Goal: Transaction & Acquisition: Purchase product/service

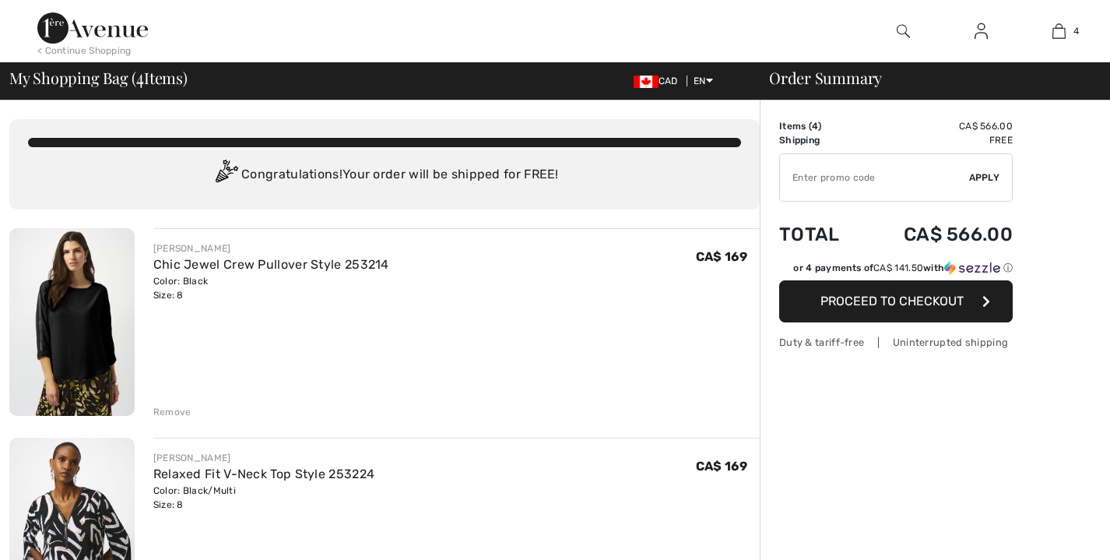
scroll to position [156, 0]
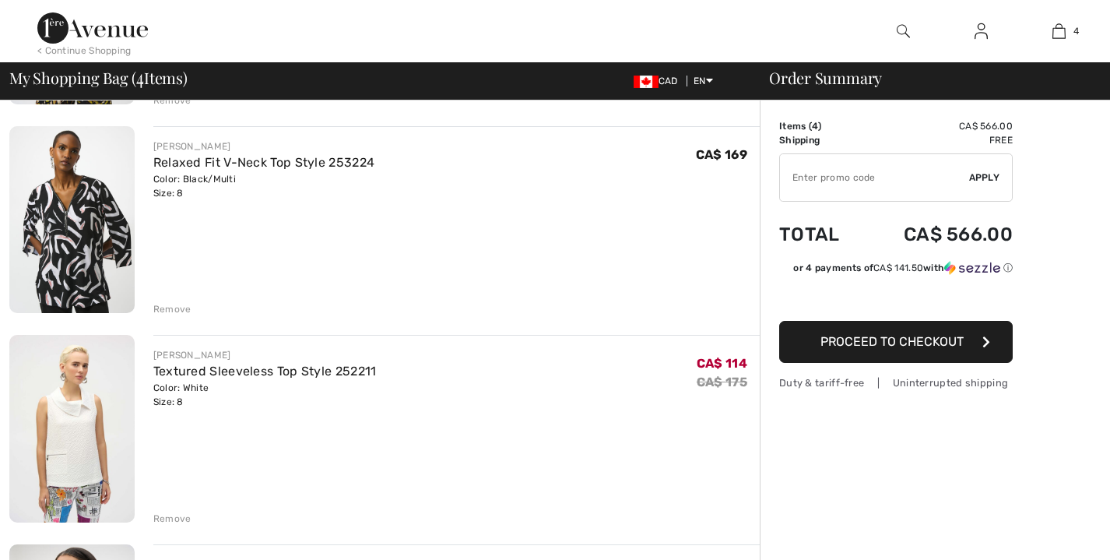
checkbox input "true"
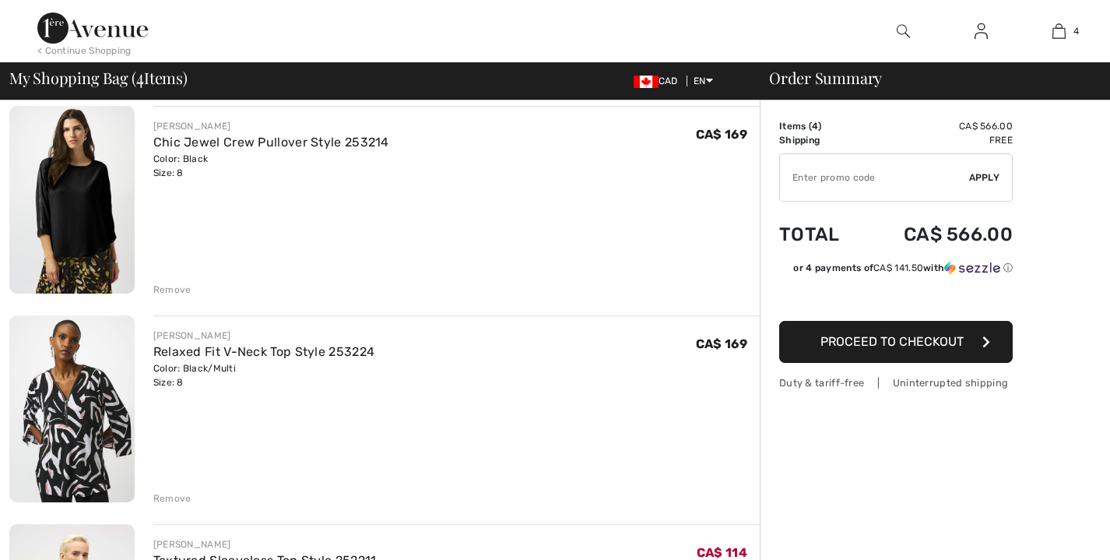
scroll to position [0, 0]
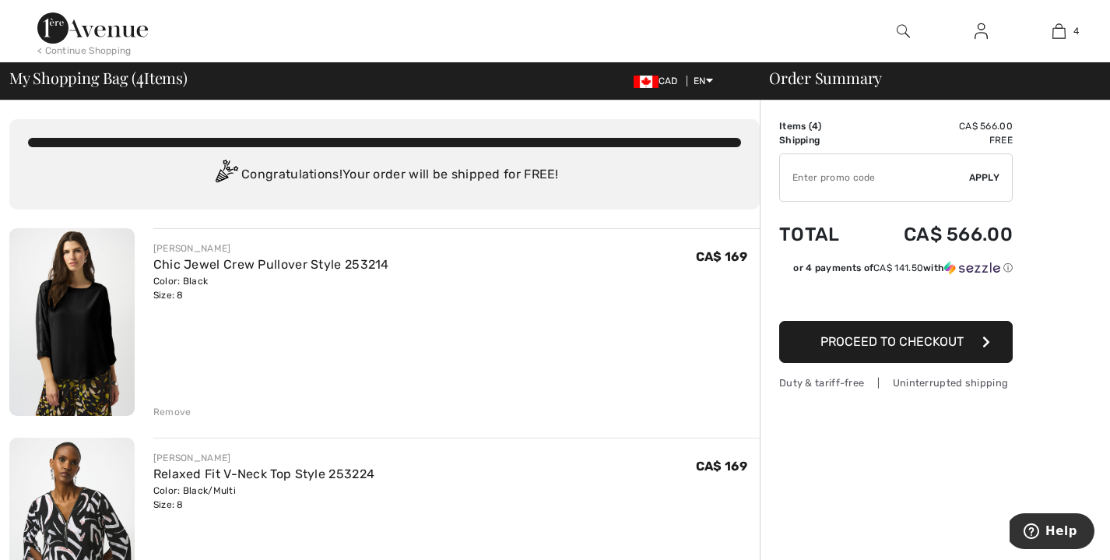
click at [890, 185] on input "TEXT" at bounding box center [874, 177] width 189 height 47
type input "EXTRA15"
click at [986, 177] on span "Apply" at bounding box center [984, 177] width 31 height 14
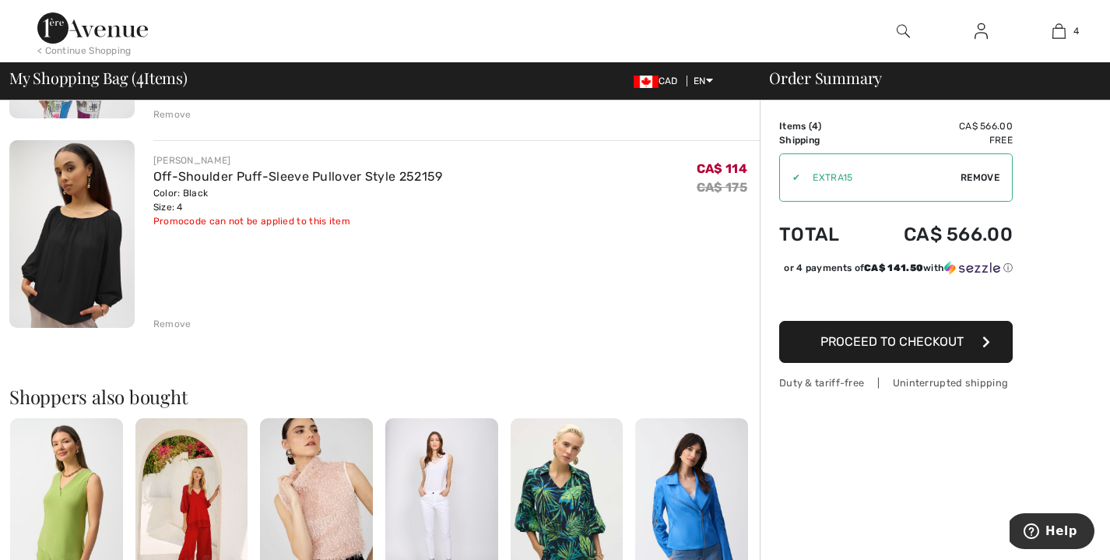
scroll to position [716, 0]
click at [108, 30] on img at bounding box center [92, 27] width 111 height 31
